Goal: Transaction & Acquisition: Obtain resource

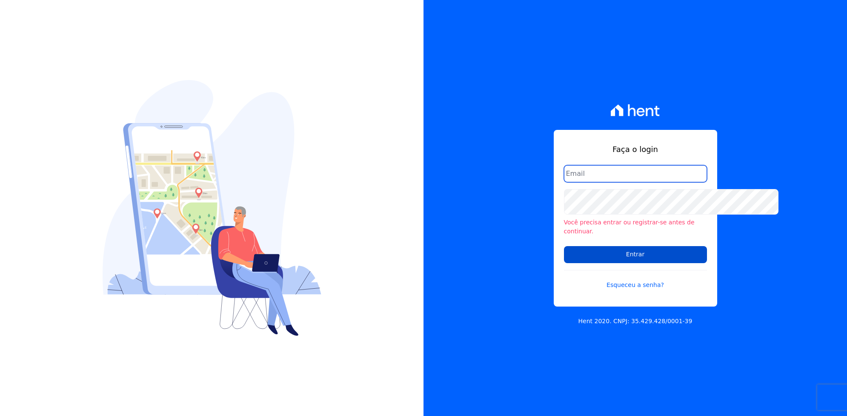
type input "silmara.freire@twtgrupo.com"
click at [618, 262] on input "Entrar" at bounding box center [635, 254] width 143 height 17
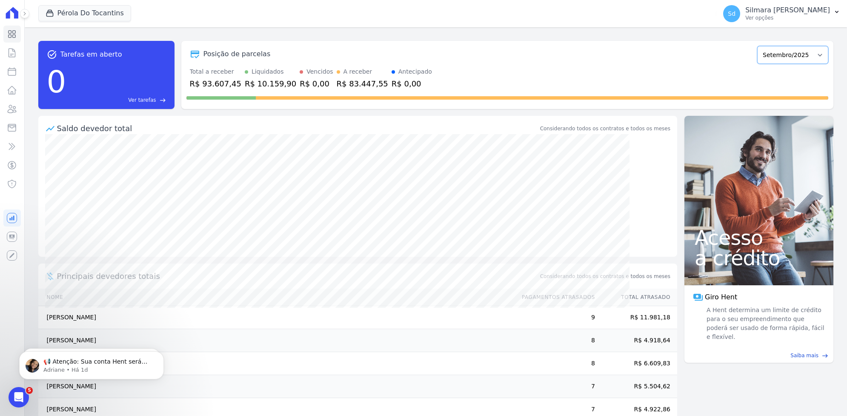
click at [757, 64] on select "Maio/2022 Junho/2022 Julho/2022 Agosto/2022 Setembro/2022 Outubro/2022 Novembro…" at bounding box center [792, 55] width 71 height 18
click at [745, 21] on p "Ver opções" at bounding box center [787, 17] width 85 height 7
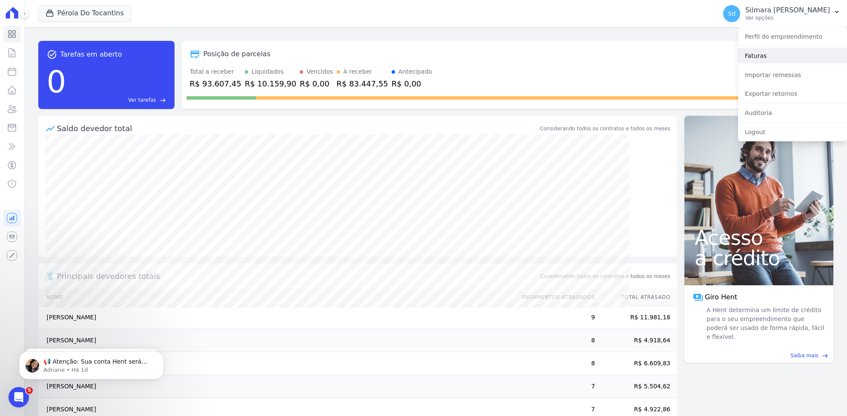
click at [738, 63] on link "Faturas" at bounding box center [792, 55] width 109 height 15
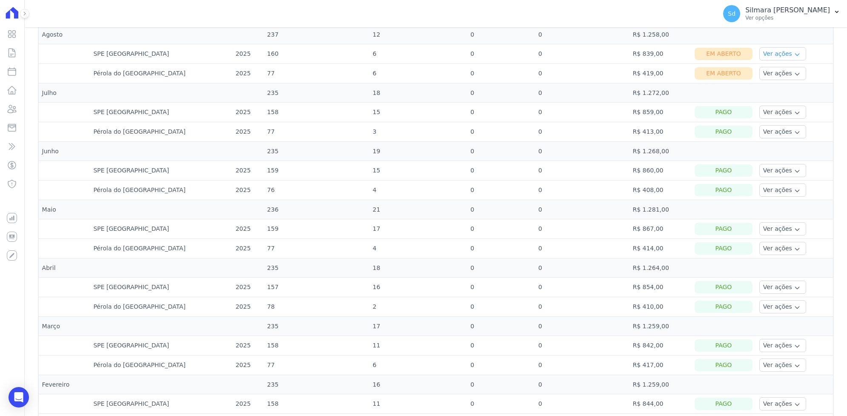
scroll to position [319, 0]
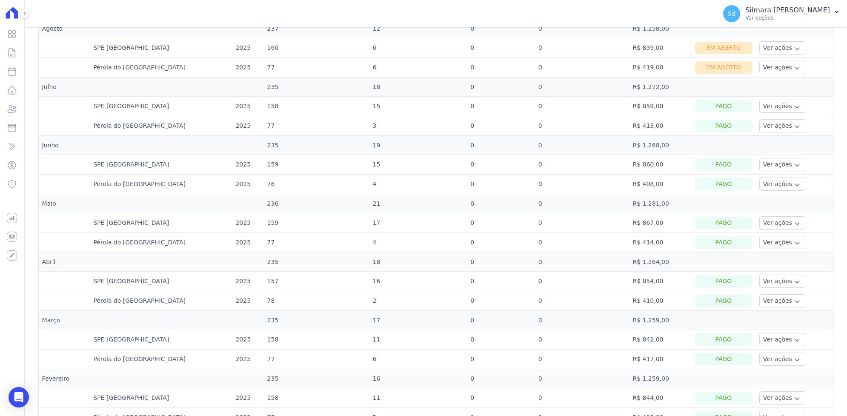
click at [762, 7] on link "Ver detalhes" at bounding box center [780, 2] width 37 height 9
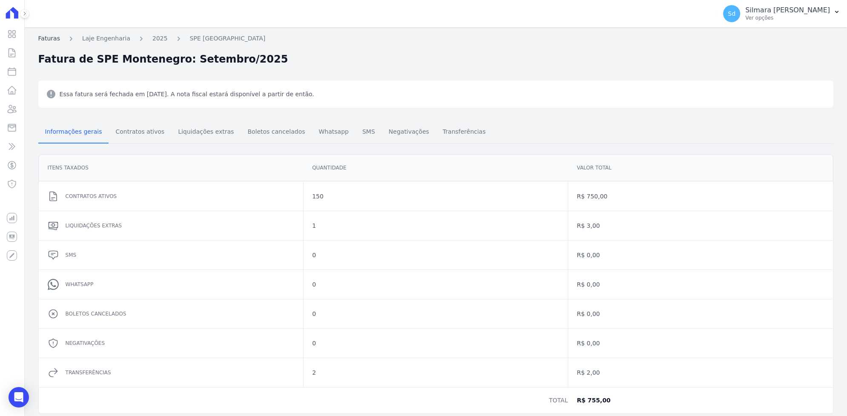
click at [60, 43] on link "Faturas" at bounding box center [49, 38] width 22 height 9
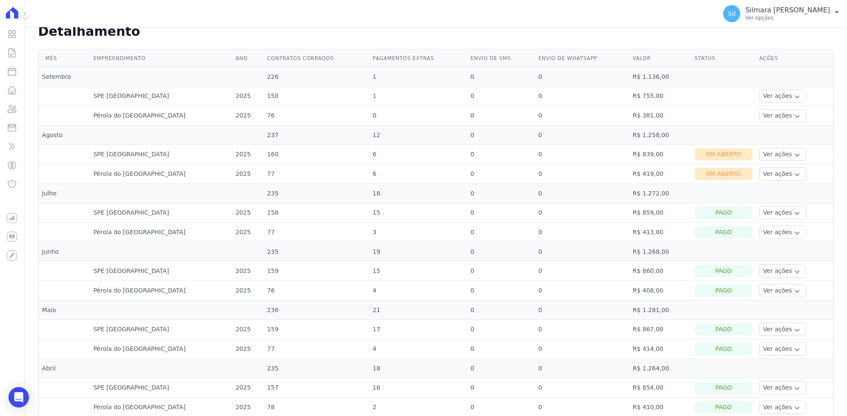
scroll to position [319, 0]
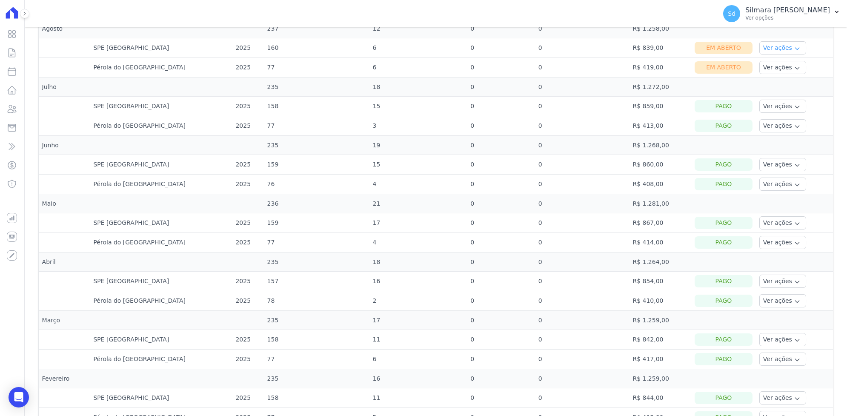
click at [768, 54] on button "Ver ações" at bounding box center [782, 47] width 47 height 13
click at [769, 86] on link "Nota fiscal eletrônica" at bounding box center [793, 81] width 63 height 9
click at [775, 76] on link "Ver boleto" at bounding box center [793, 71] width 63 height 9
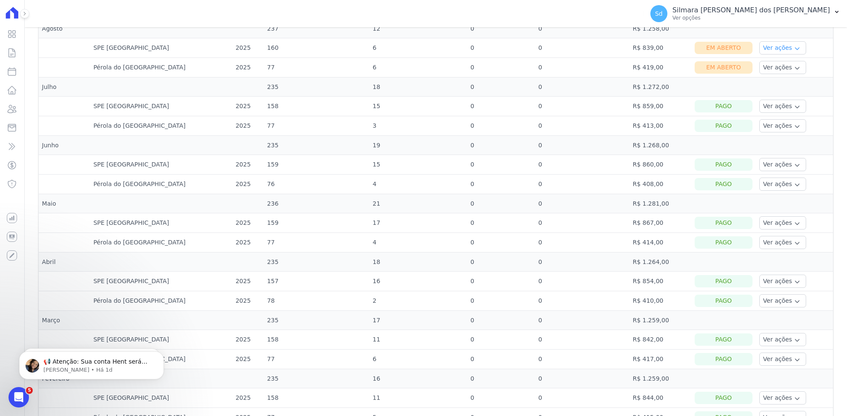
click at [764, 54] on button "Ver ações" at bounding box center [782, 47] width 47 height 13
click at [763, 65] on link "Ver detalhes" at bounding box center [793, 60] width 63 height 9
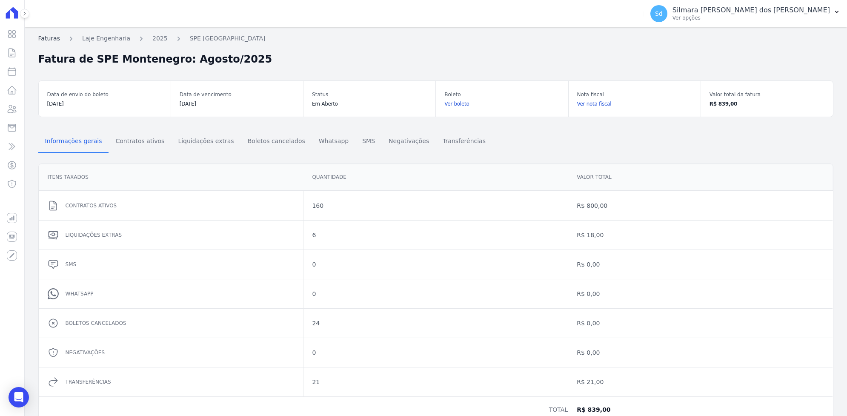
click at [60, 43] on link "Faturas" at bounding box center [49, 38] width 22 height 9
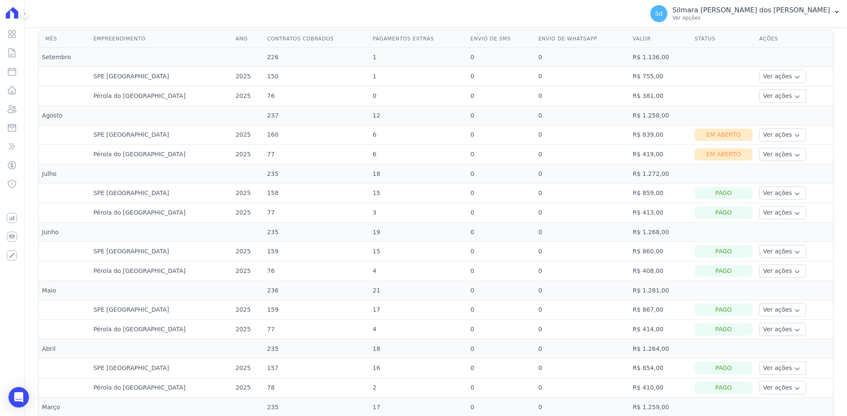
scroll to position [319, 0]
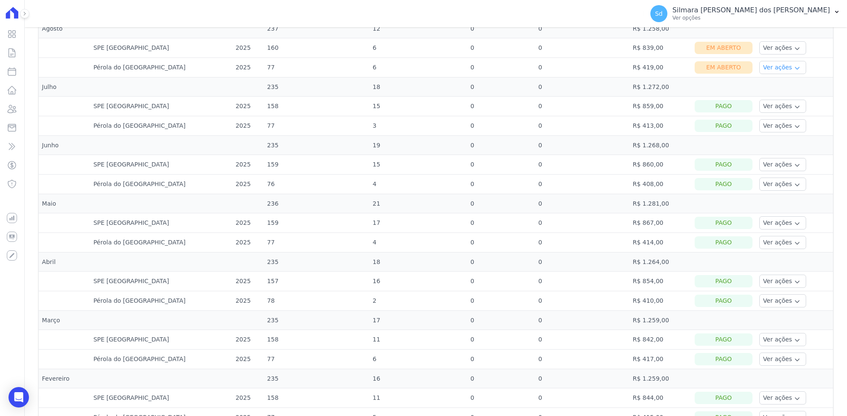
click at [779, 74] on button "Ver ações" at bounding box center [782, 67] width 47 height 13
click at [778, 106] on link "Nota fiscal eletrônica" at bounding box center [793, 101] width 63 height 9
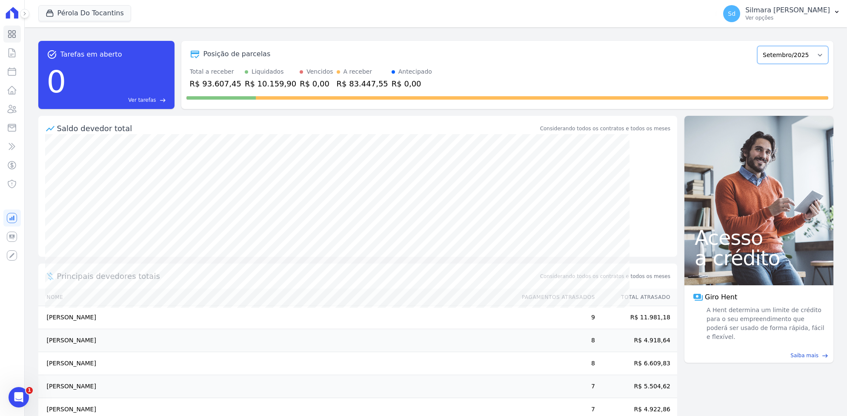
click at [757, 64] on select "Maio/2022 Junho/2022 Julho/2022 Agosto/2022 Setembro/2022 Outubro/2022 Novembro…" at bounding box center [792, 55] width 71 height 18
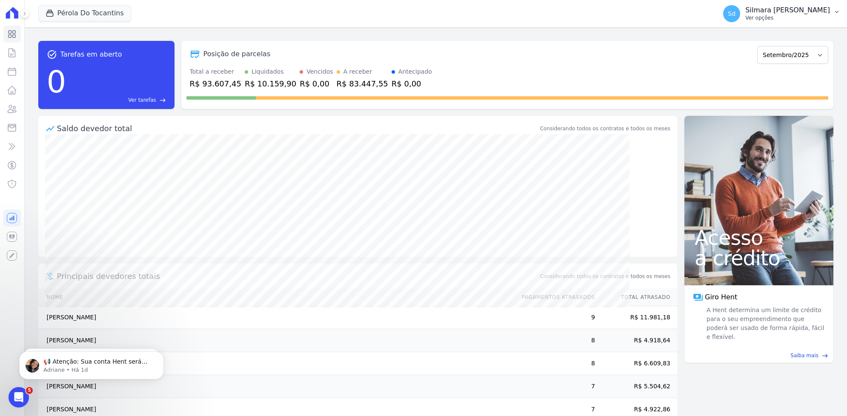
drag, startPoint x: 701, startPoint y: 30, endPoint x: 700, endPoint y: 35, distance: 5.3
click at [745, 21] on p "Ver opções" at bounding box center [787, 17] width 85 height 7
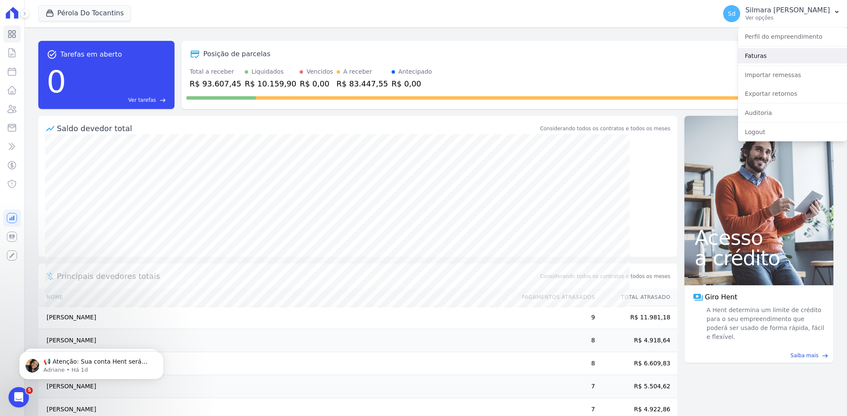
click at [738, 63] on link "Faturas" at bounding box center [792, 55] width 109 height 15
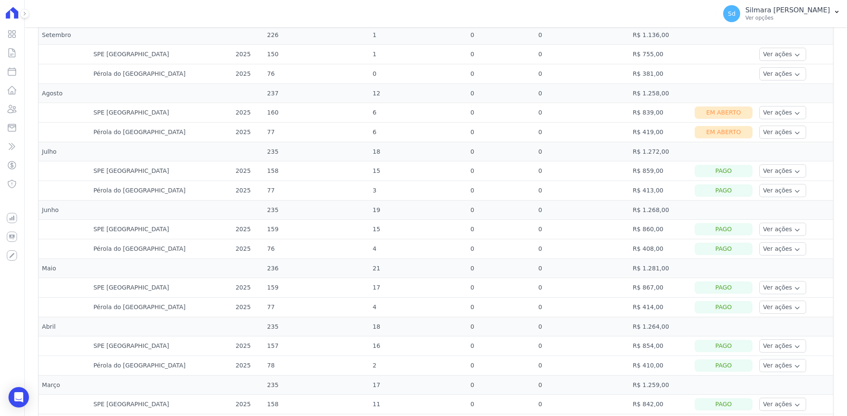
scroll to position [266, 0]
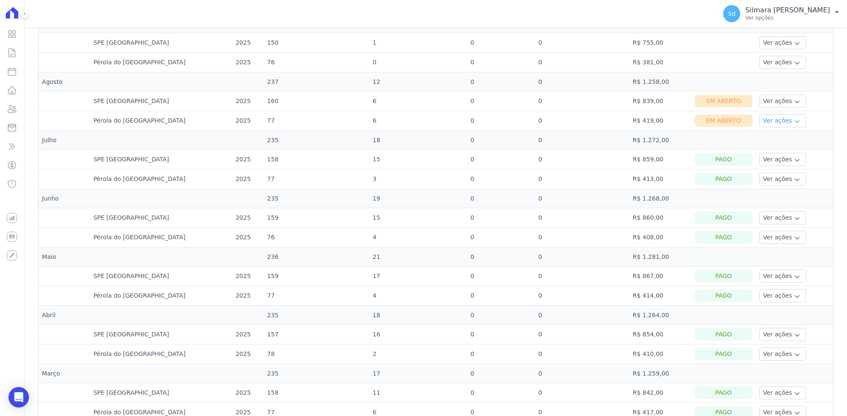
click at [760, 127] on button "Ver ações" at bounding box center [782, 120] width 47 height 13
click at [773, 148] on link "Ver boleto" at bounding box center [793, 144] width 63 height 9
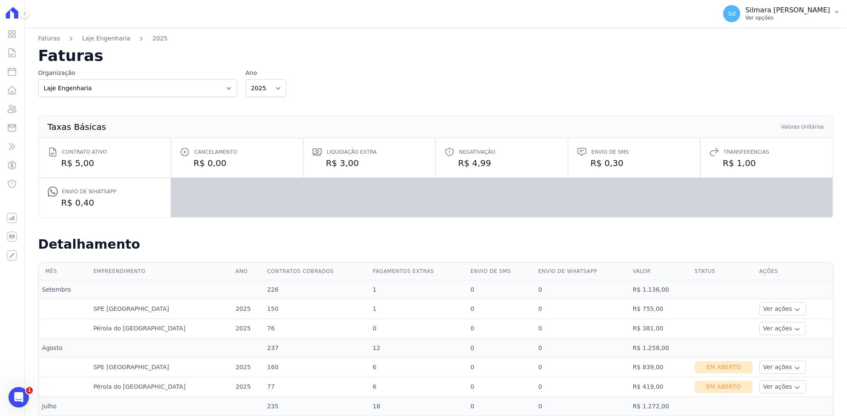
click at [745, 21] on p "Ver opções" at bounding box center [787, 17] width 85 height 7
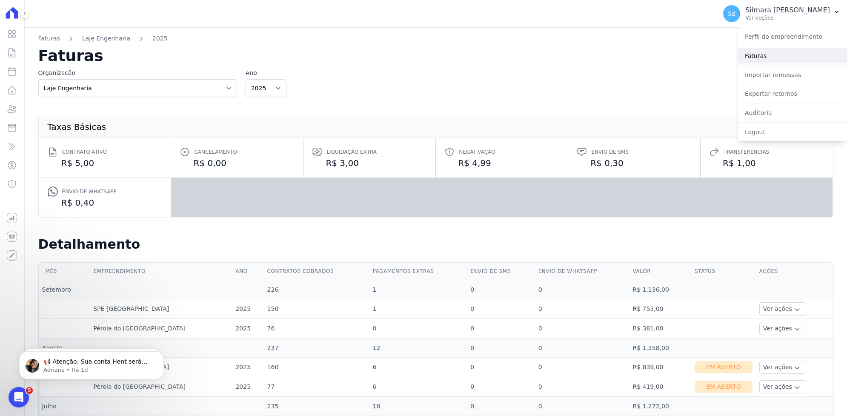
click at [738, 63] on link "Faturas" at bounding box center [792, 55] width 109 height 15
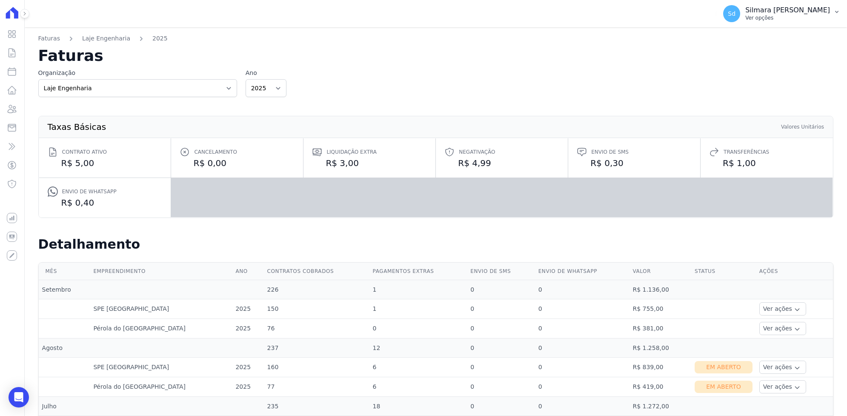
click at [745, 21] on p "Ver opções" at bounding box center [787, 17] width 85 height 7
click at [738, 63] on link "Faturas" at bounding box center [792, 55] width 109 height 15
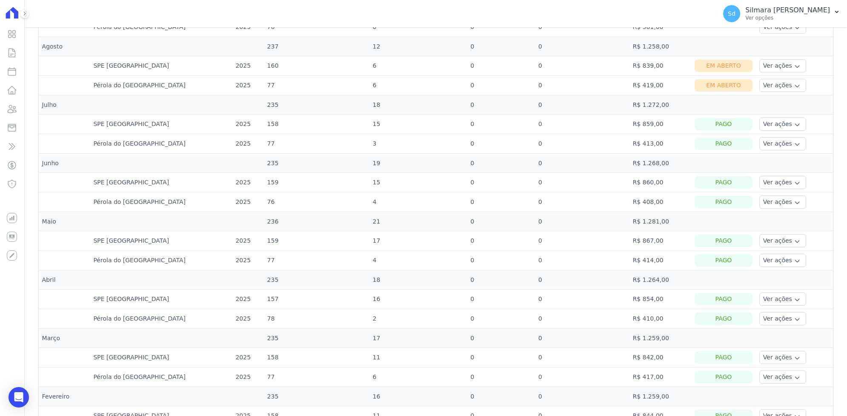
scroll to position [319, 0]
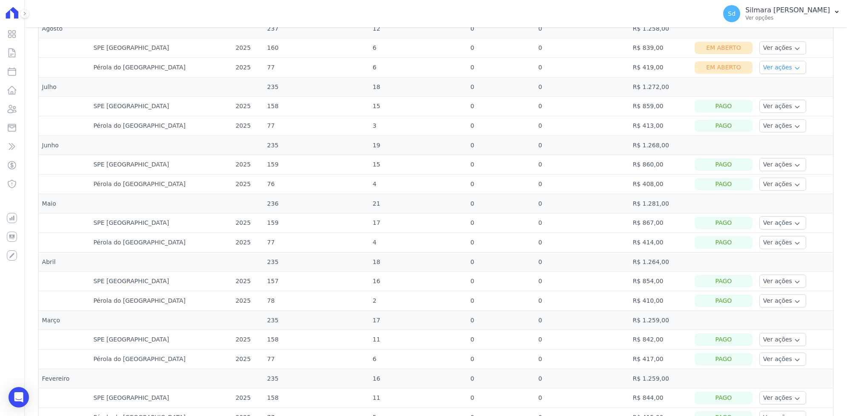
click at [759, 74] on button "Ver ações" at bounding box center [782, 67] width 47 height 13
click at [762, 106] on link "Nota fiscal eletrônica" at bounding box center [793, 101] width 63 height 9
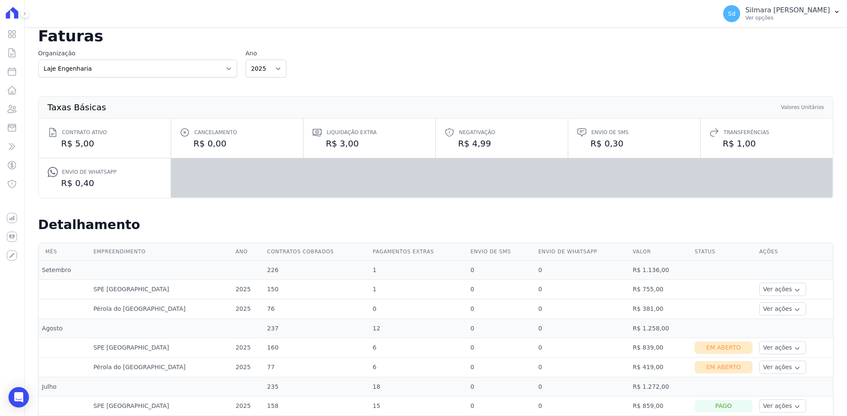
scroll to position [0, 0]
